Goal: Task Accomplishment & Management: Manage account settings

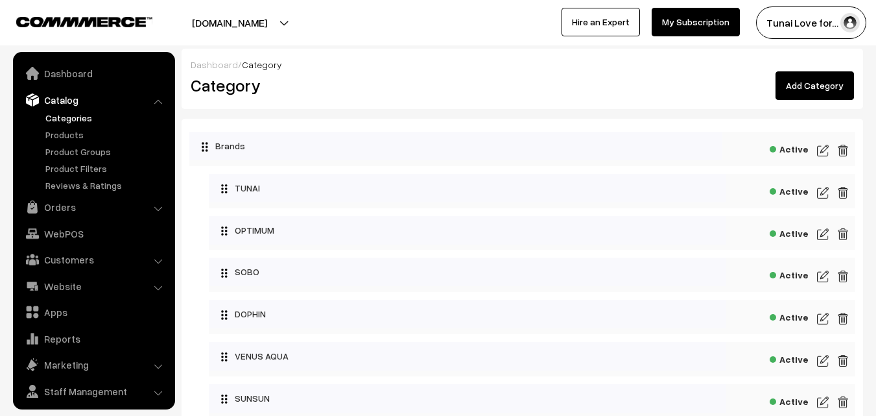
click at [73, 195] on link "Orders" at bounding box center [93, 206] width 154 height 23
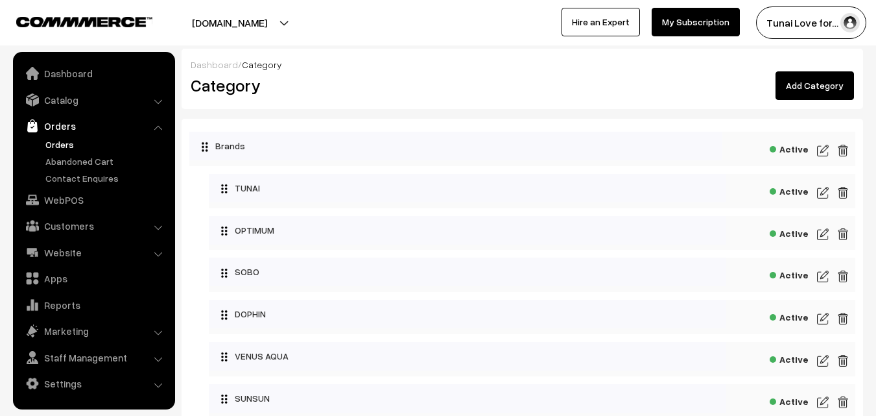
click at [64, 137] on link "Orders" at bounding box center [106, 144] width 128 height 14
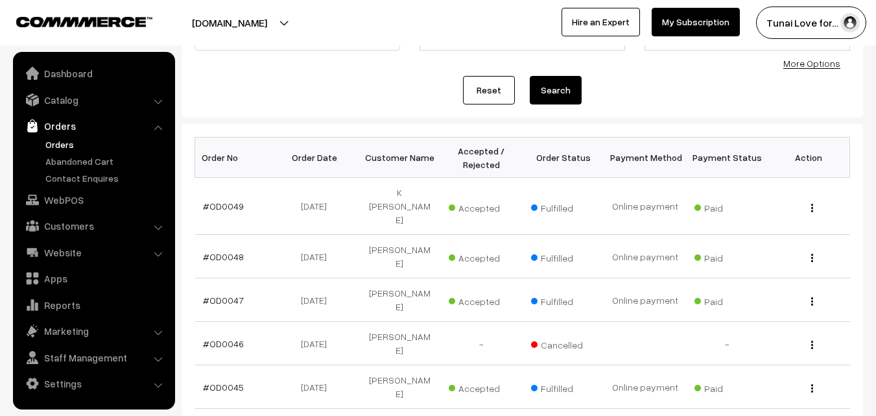
scroll to position [130, 0]
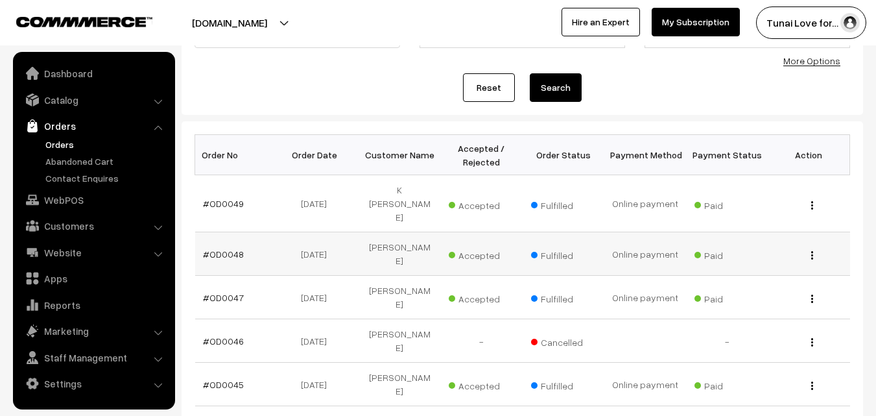
click at [506, 245] on span "Accepted" at bounding box center [481, 253] width 65 height 17
click at [55, 139] on link "Orders" at bounding box center [106, 144] width 128 height 14
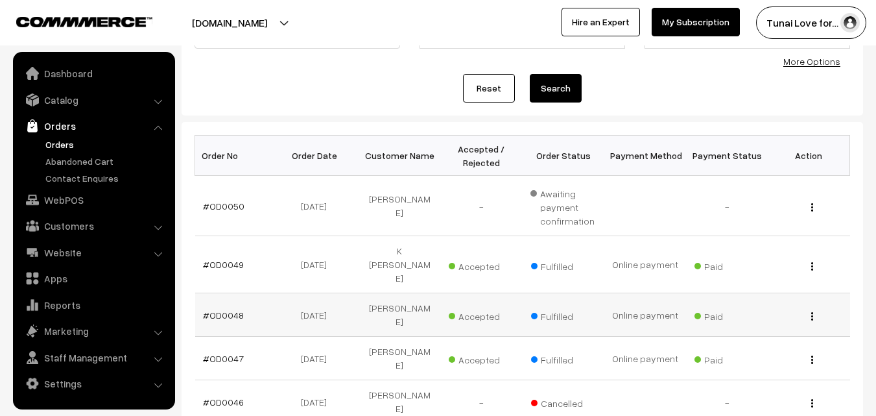
scroll to position [130, 0]
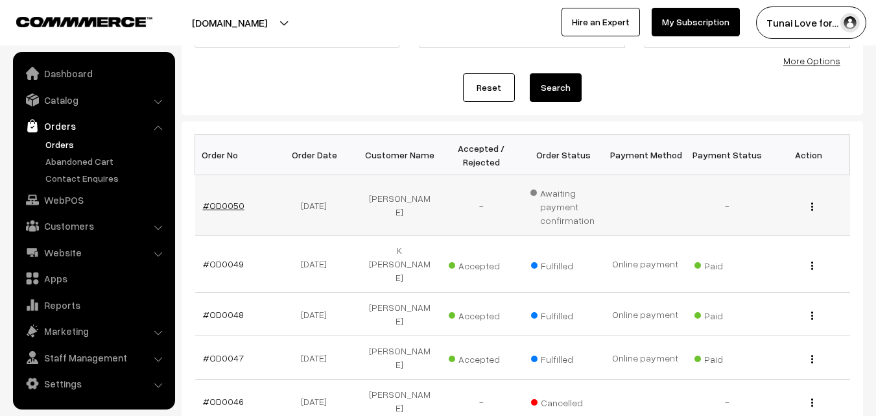
click at [235, 206] on link "#OD0050" at bounding box center [224, 205] width 42 height 11
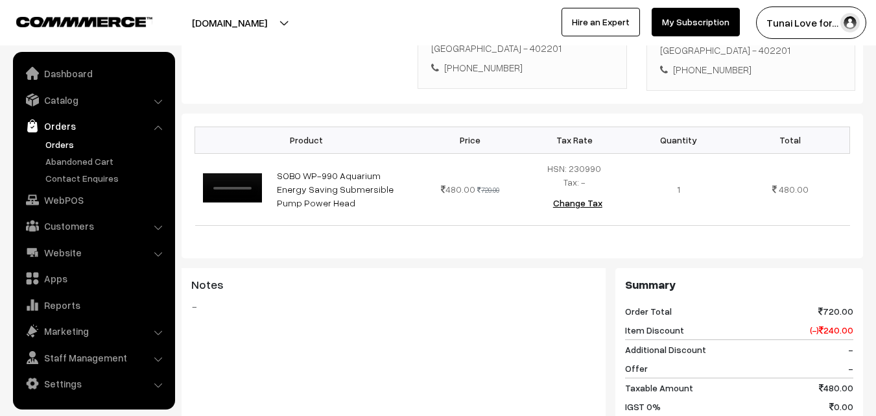
scroll to position [259, 0]
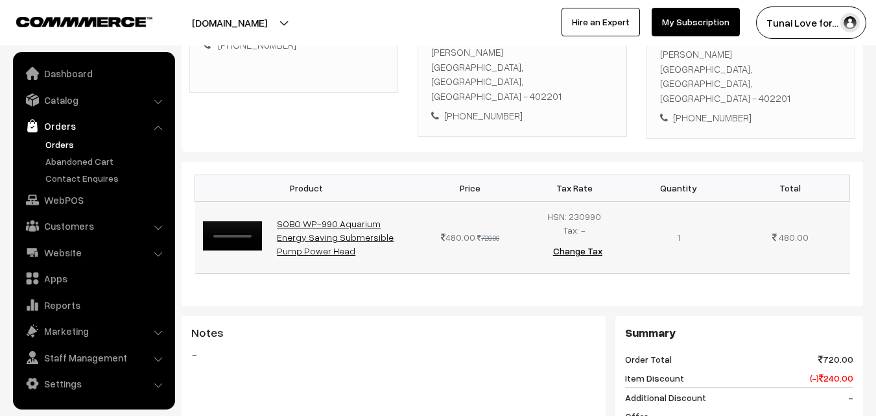
click at [302, 218] on link "SOBO WP-990 Aquarium Energy Saving Submersible Pump Power Head" at bounding box center [335, 237] width 117 height 38
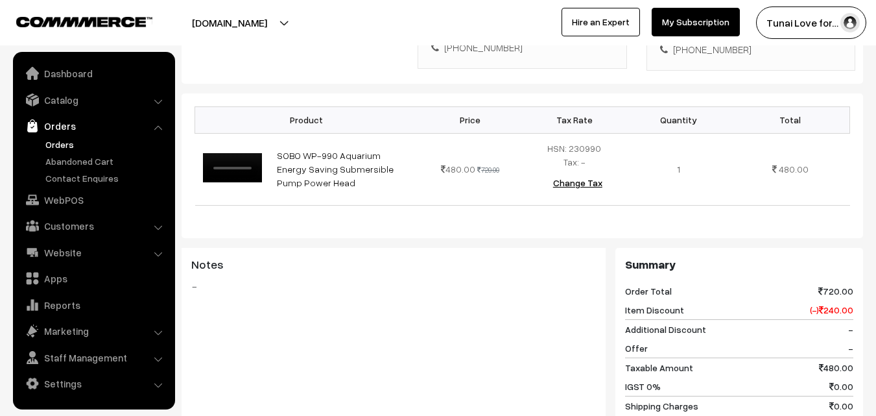
scroll to position [189, 0]
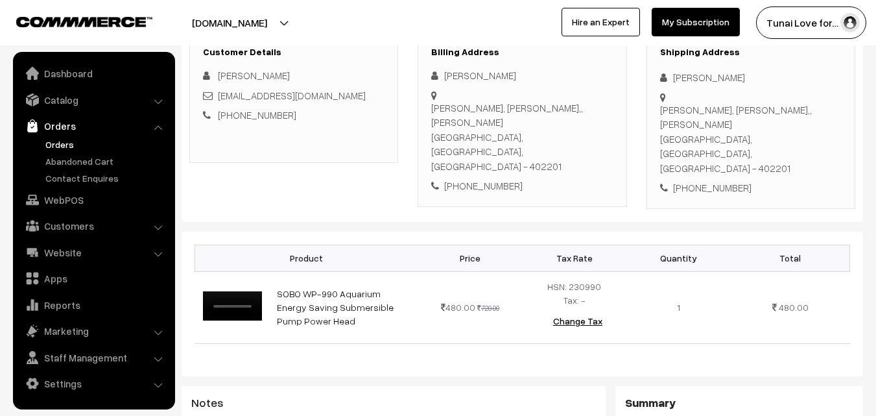
click at [65, 141] on link "Orders" at bounding box center [106, 144] width 128 height 14
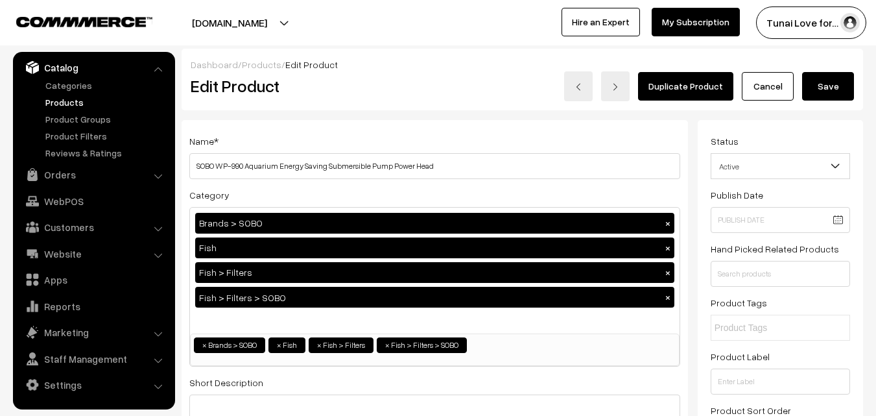
click at [235, 26] on button "[DOMAIN_NAME]" at bounding box center [230, 22] width 166 height 32
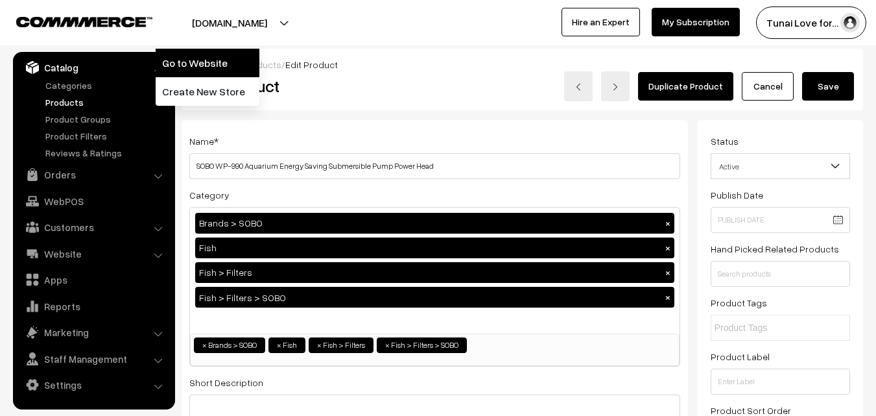
click at [204, 59] on link "Go to Website" at bounding box center [208, 63] width 104 height 29
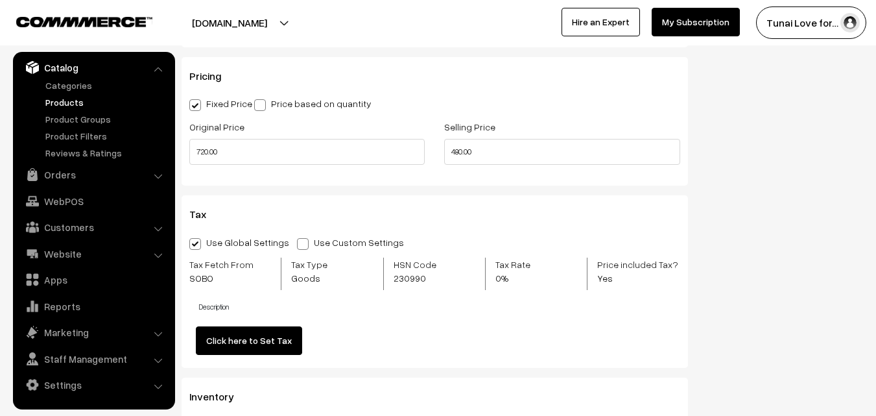
scroll to position [1232, 0]
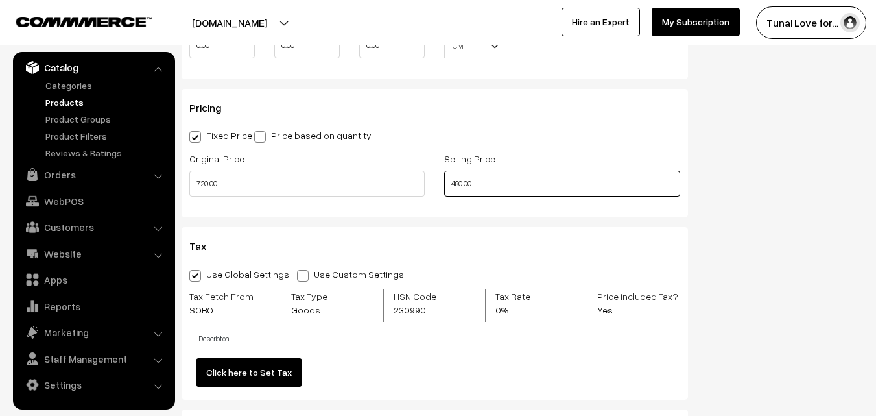
click at [457, 182] on input "480.00" at bounding box center [561, 184] width 235 height 26
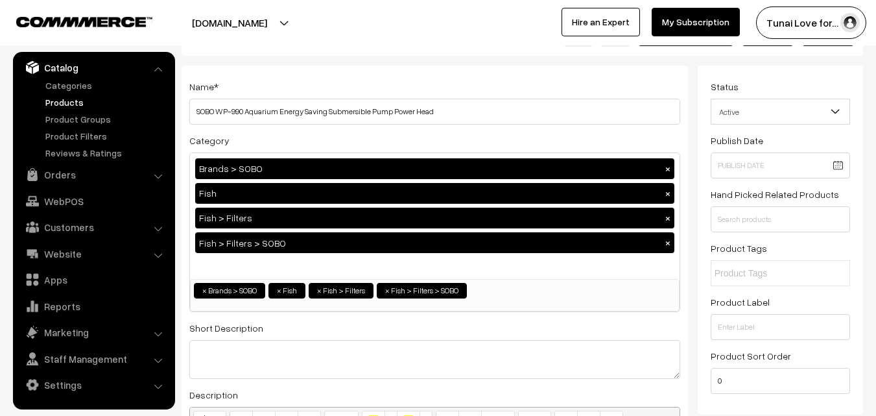
scroll to position [0, 0]
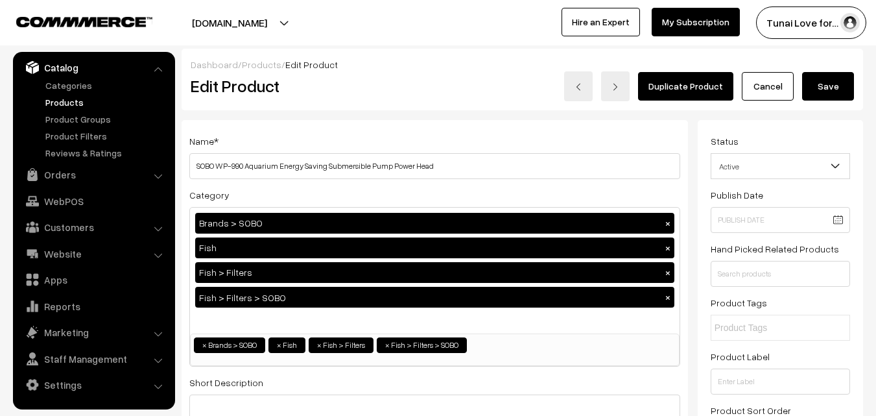
type input "499.00"
click at [824, 93] on button "Save" at bounding box center [828, 86] width 52 height 29
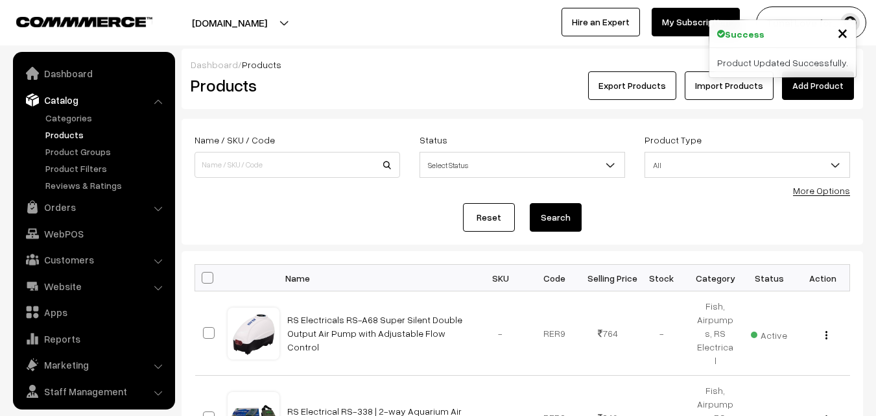
scroll to position [32, 0]
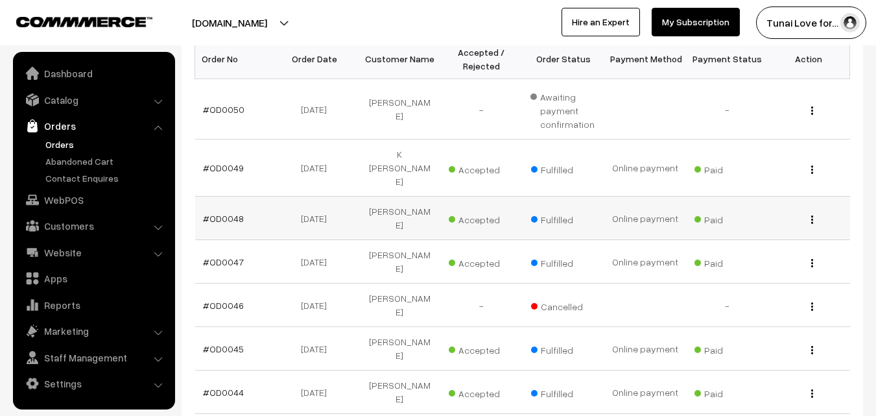
scroll to position [195, 0]
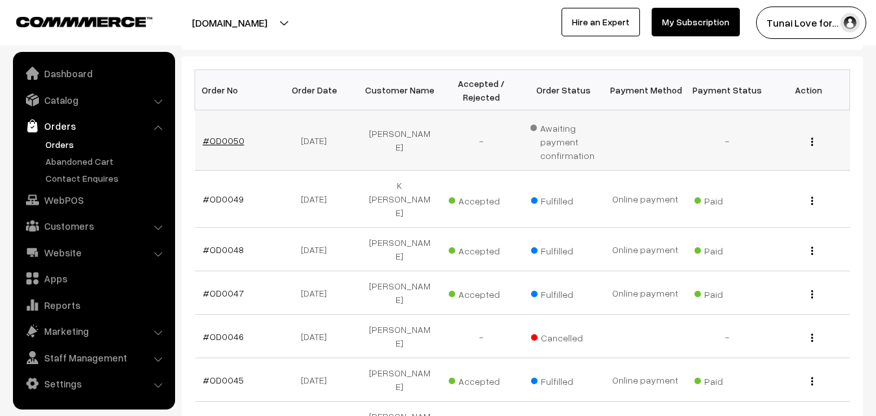
click at [228, 142] on link "#OD0050" at bounding box center [224, 140] width 42 height 11
